Goal: Information Seeking & Learning: Check status

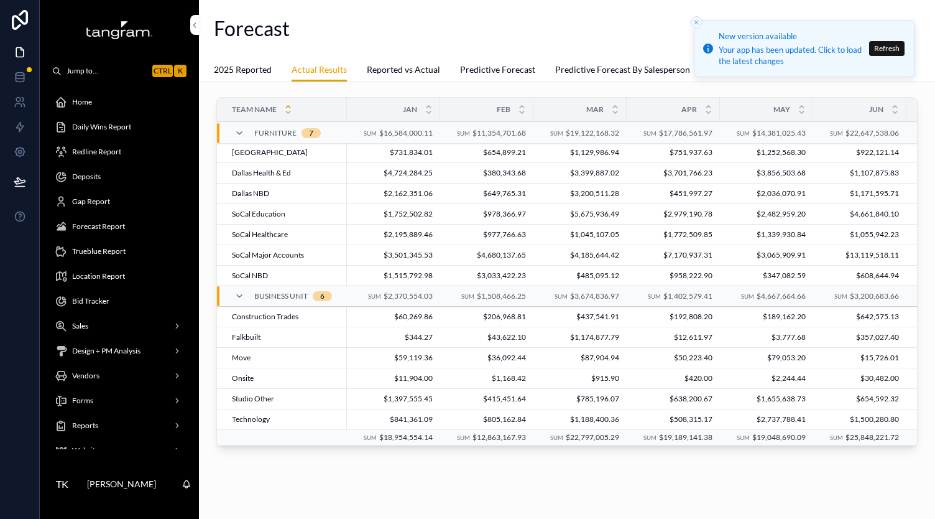
scroll to position [0, 652]
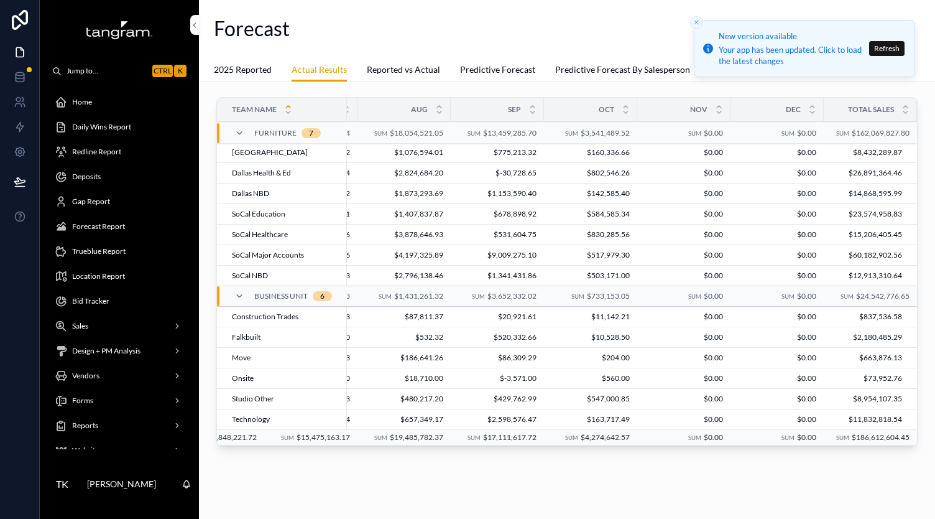
click at [117, 154] on span "Redline Report" at bounding box center [96, 152] width 49 height 10
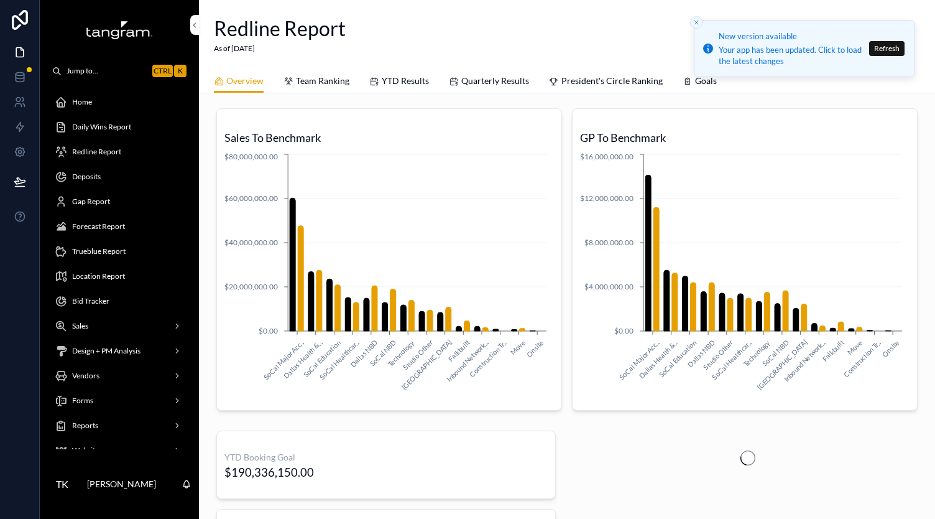
click at [427, 87] on link "YTD Results" at bounding box center [399, 82] width 60 height 25
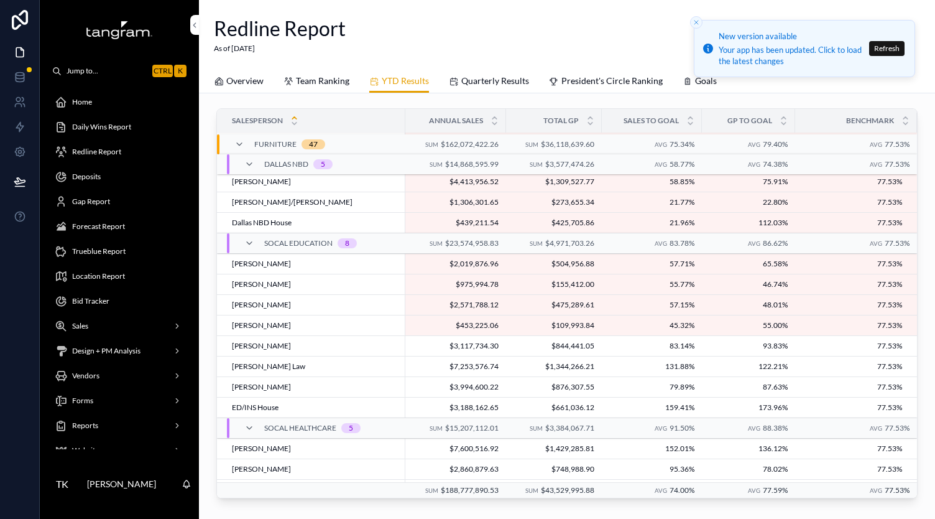
scroll to position [280, 0]
click at [491, 261] on span "$2,019,876.96" at bounding box center [456, 264] width 86 height 10
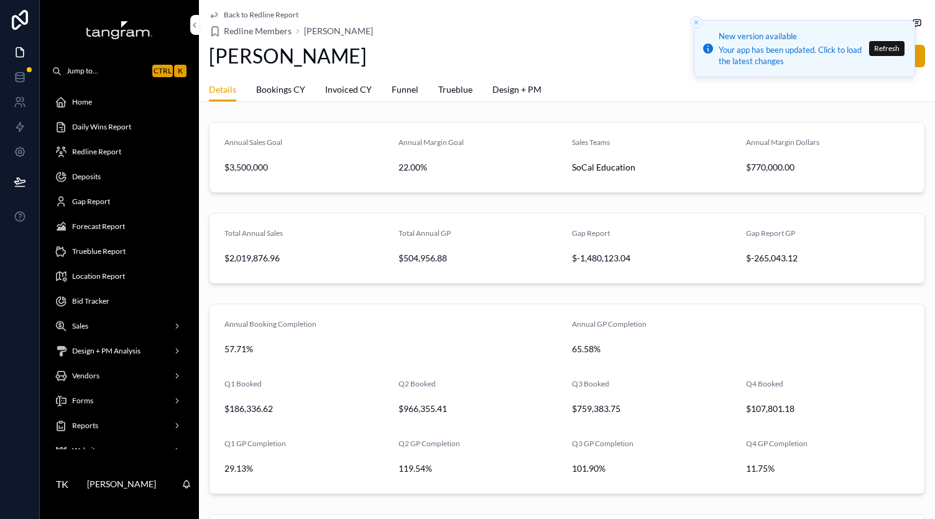
click at [224, 14] on span "Back to Redline Report" at bounding box center [261, 15] width 75 height 10
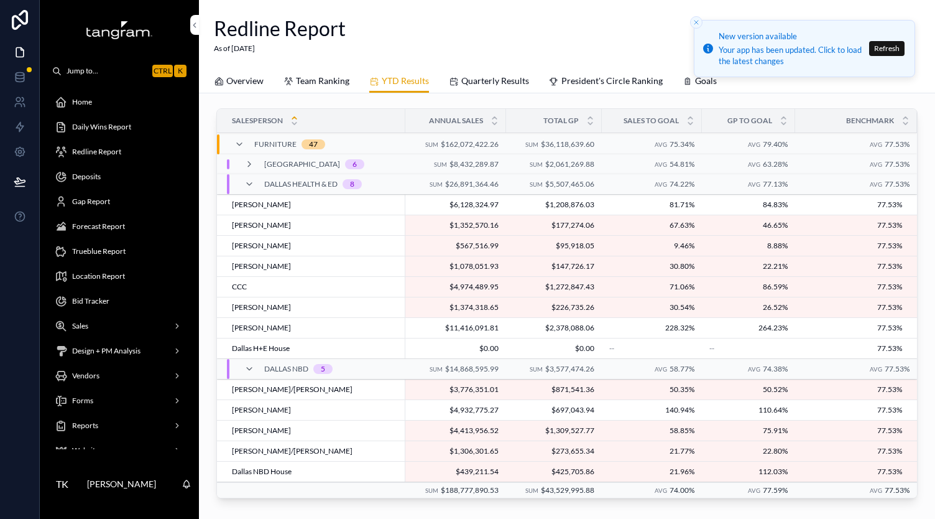
scroll to position [187, 0]
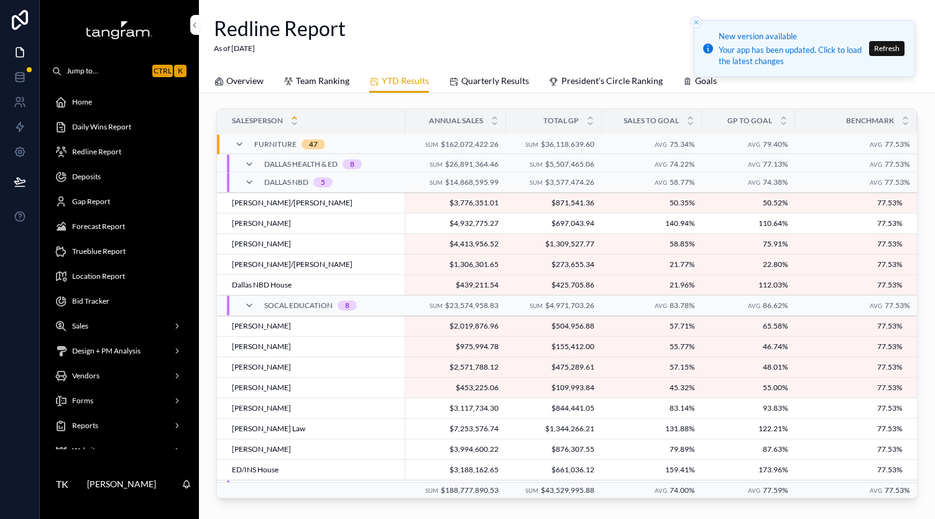
click at [451, 321] on span "$2,019,876.96" at bounding box center [456, 326] width 86 height 10
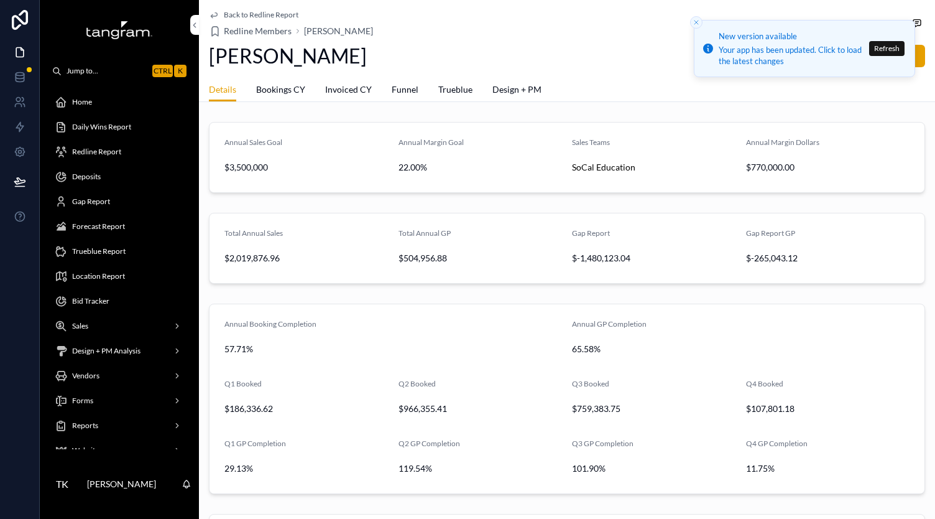
click at [251, 11] on span "Back to Redline Report" at bounding box center [261, 15] width 75 height 10
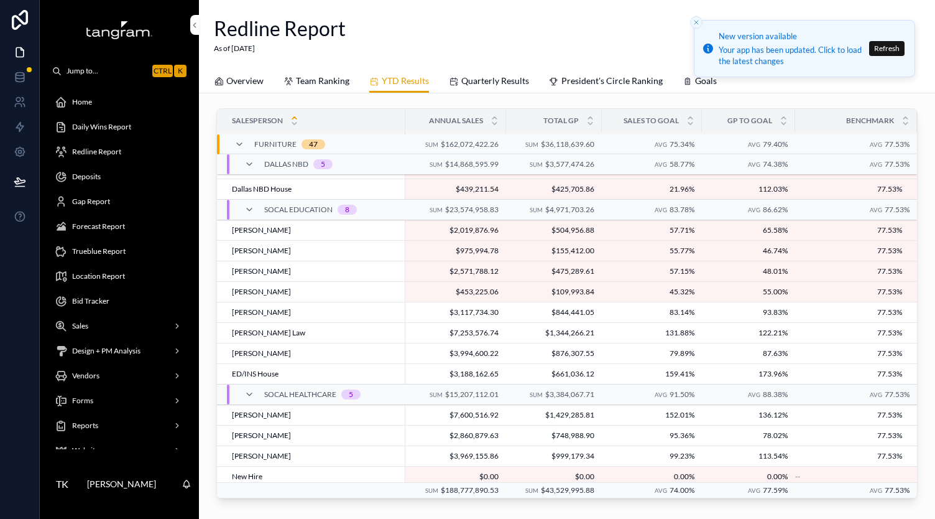
scroll to position [343, 0]
